Goal: Task Accomplishment & Management: Manage account settings

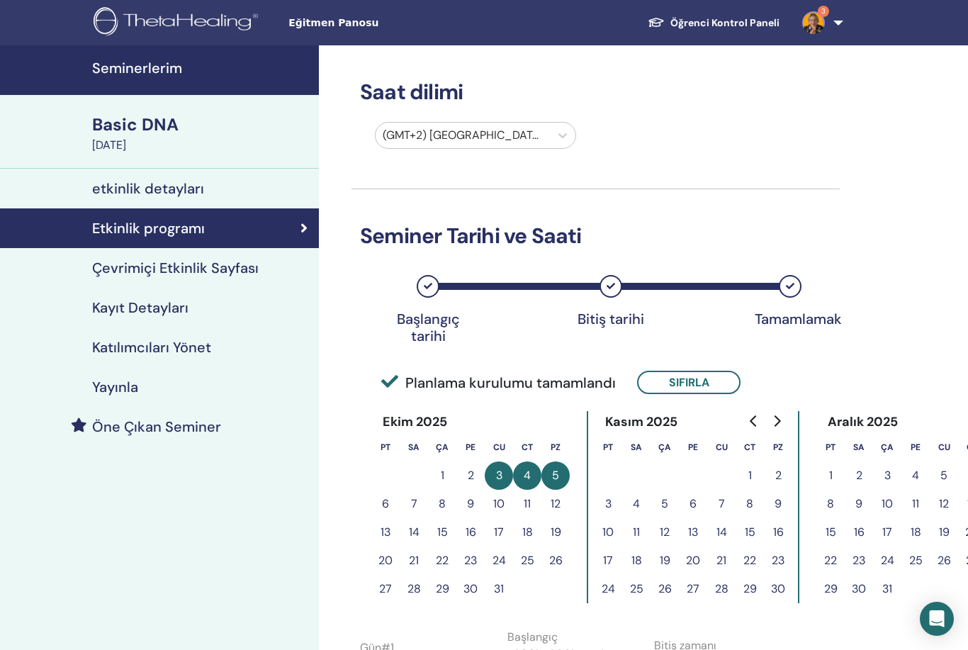
scroll to position [584, 5]
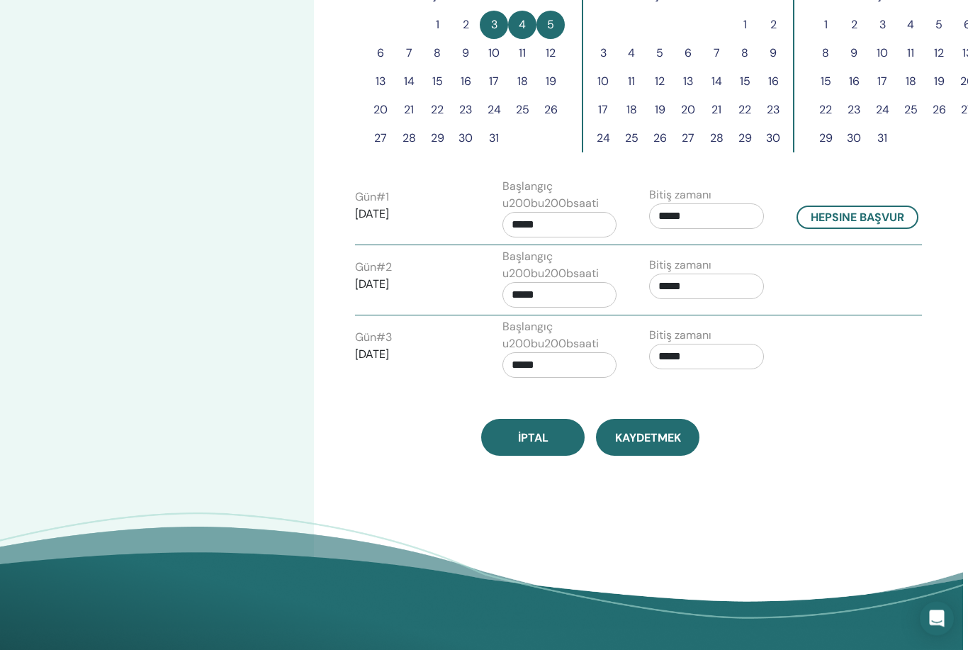
scroll to position [0, 5]
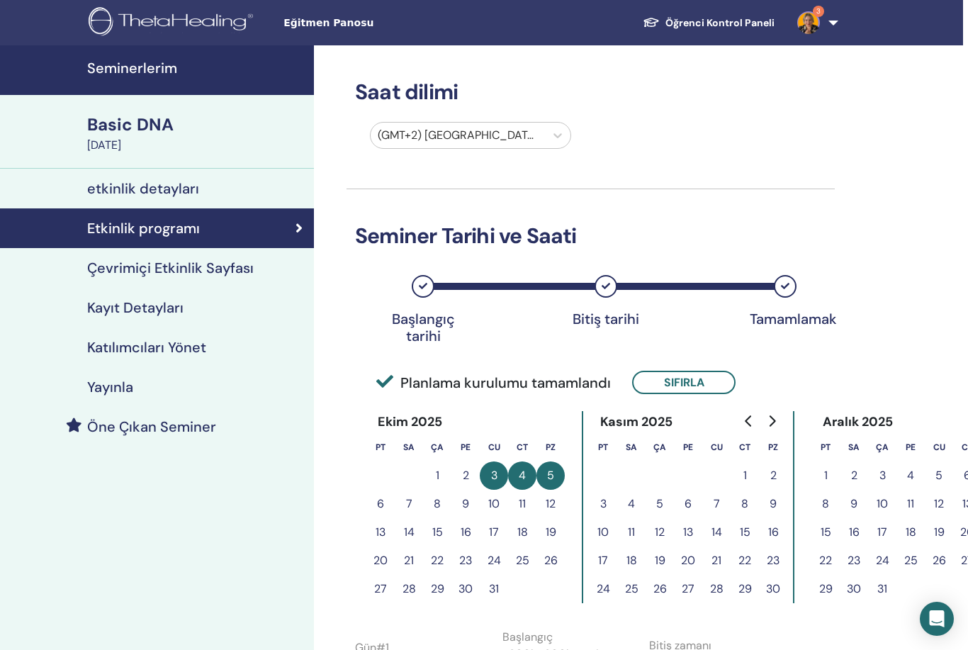
click at [229, 64] on h4 "Seminerlerim" at bounding box center [196, 68] width 218 height 17
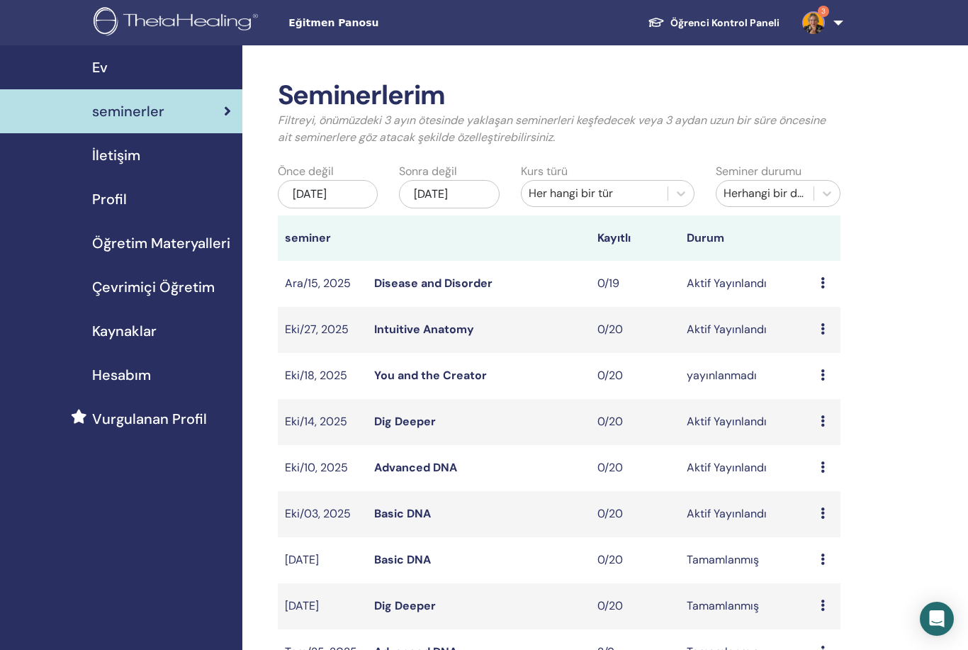
click at [823, 468] on icon at bounding box center [822, 466] width 4 height 11
click at [844, 500] on link "Düzenlemek" at bounding box center [828, 500] width 63 height 15
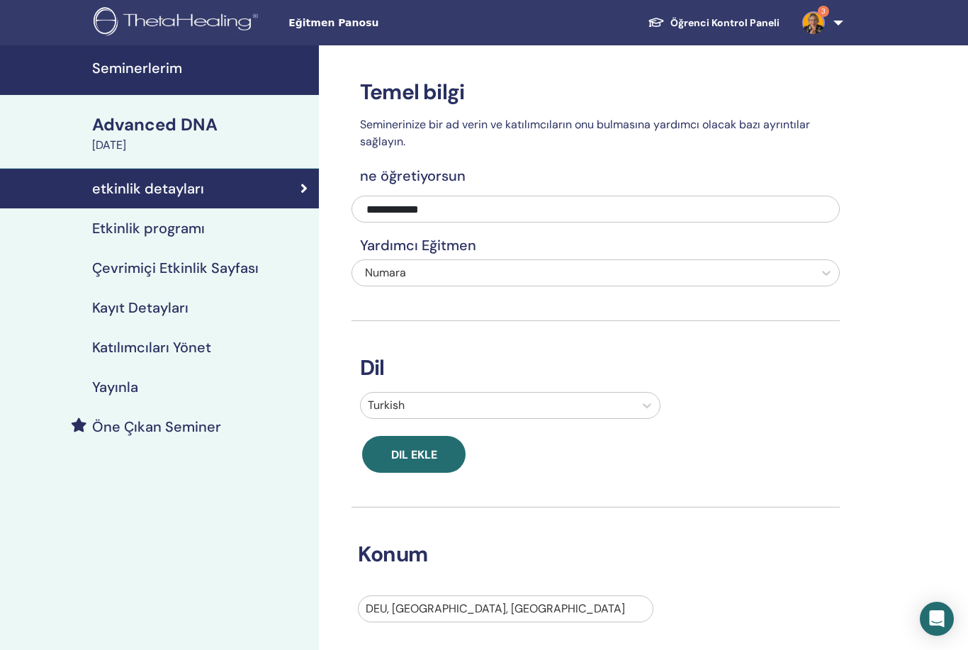
click at [228, 225] on div "Etkinlik programı" at bounding box center [159, 228] width 296 height 17
